Goal: Task Accomplishment & Management: Use online tool/utility

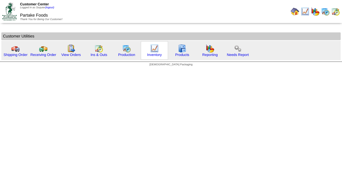
click at [151, 47] on img at bounding box center [154, 48] width 9 height 9
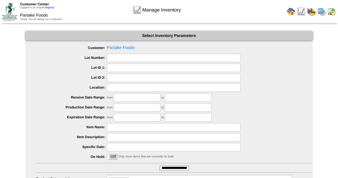
click at [165, 165] on input "**********" at bounding box center [174, 167] width 30 height 5
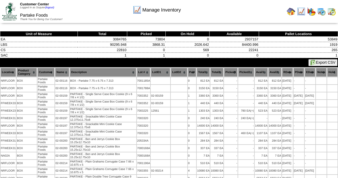
click at [315, 63] on button "Export CSV" at bounding box center [322, 62] width 29 height 7
